Goal: Task Accomplishment & Management: Manage account settings

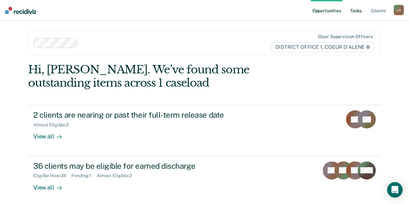
click at [356, 11] on link "Tasks" at bounding box center [356, 10] width 14 height 21
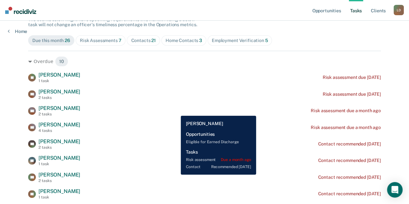
scroll to position [97, 0]
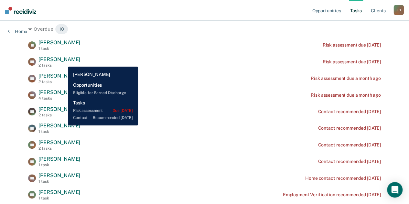
click at [63, 62] on span "[PERSON_NAME]" at bounding box center [59, 59] width 42 height 6
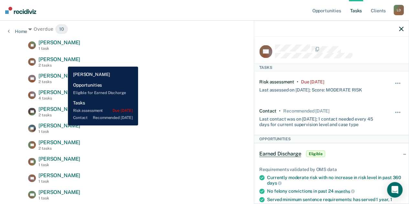
click at [63, 62] on span "[PERSON_NAME]" at bounding box center [59, 59] width 42 height 6
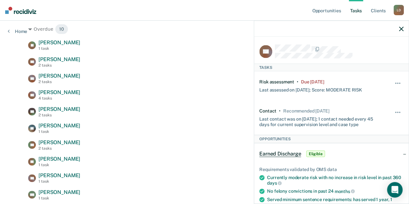
click at [402, 30] on icon "button" at bounding box center [401, 29] width 5 height 5
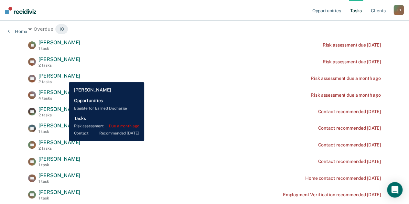
click at [64, 77] on span "[PERSON_NAME]" at bounding box center [59, 76] width 42 height 6
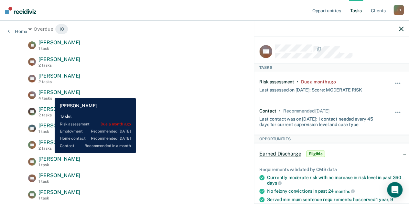
click at [50, 93] on span "[PERSON_NAME]" at bounding box center [59, 92] width 42 height 6
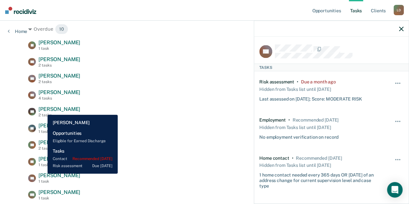
click at [43, 110] on span "[PERSON_NAME]" at bounding box center [59, 109] width 42 height 6
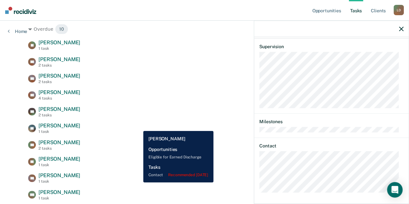
scroll to position [162, 0]
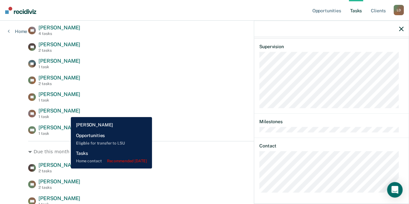
click at [66, 112] on span "[PERSON_NAME]" at bounding box center [59, 111] width 42 height 6
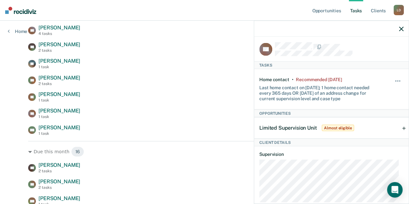
scroll to position [0, 0]
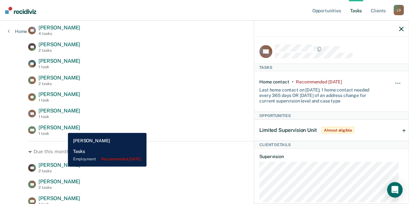
click at [63, 128] on span "[PERSON_NAME]" at bounding box center [59, 128] width 42 height 6
